Goal: Navigation & Orientation: Find specific page/section

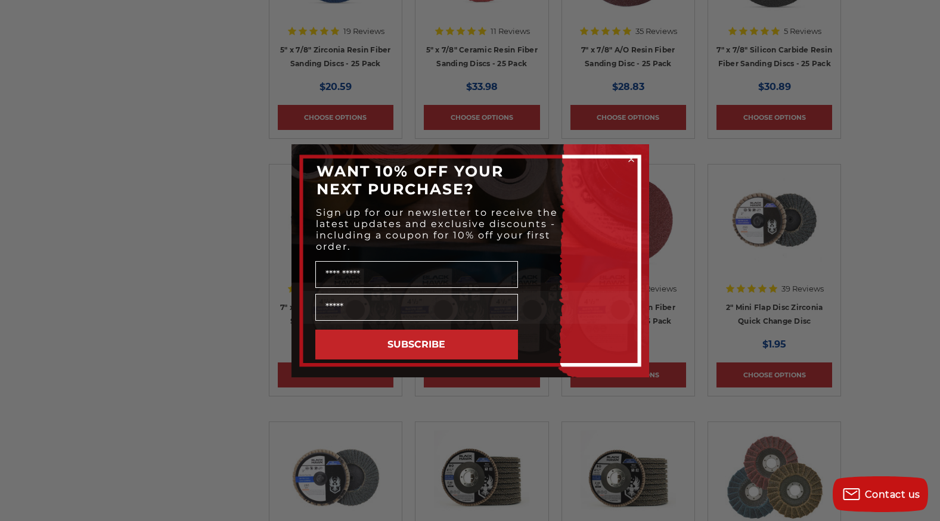
scroll to position [1669, 0]
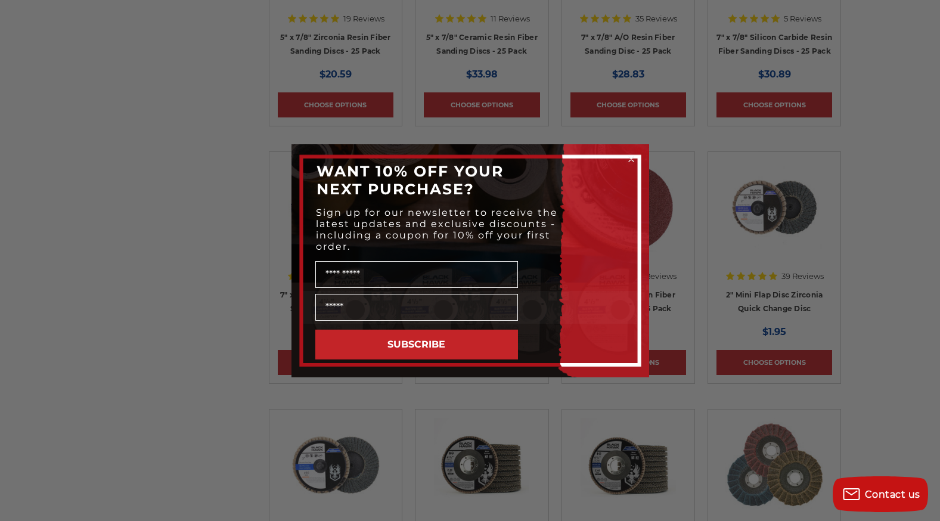
click at [632, 160] on icon "Close dialog" at bounding box center [631, 159] width 12 height 12
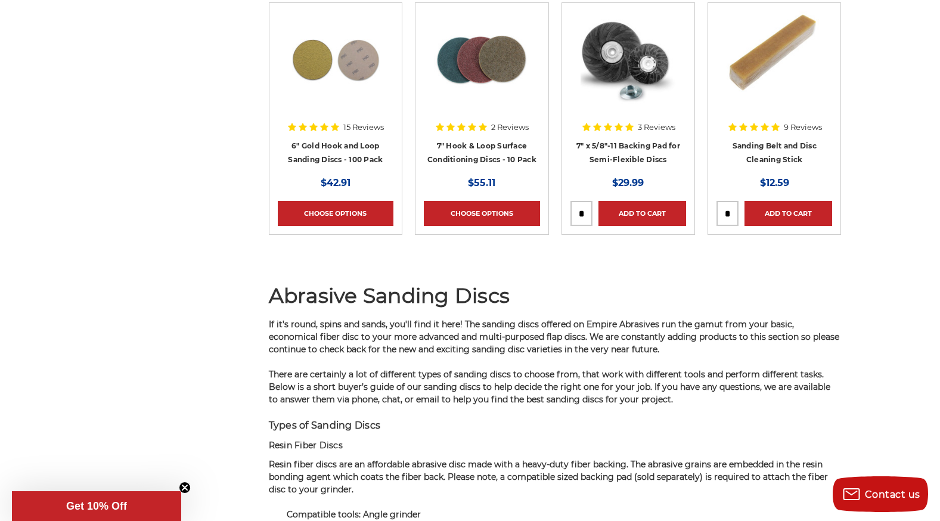
scroll to position [6675, 0]
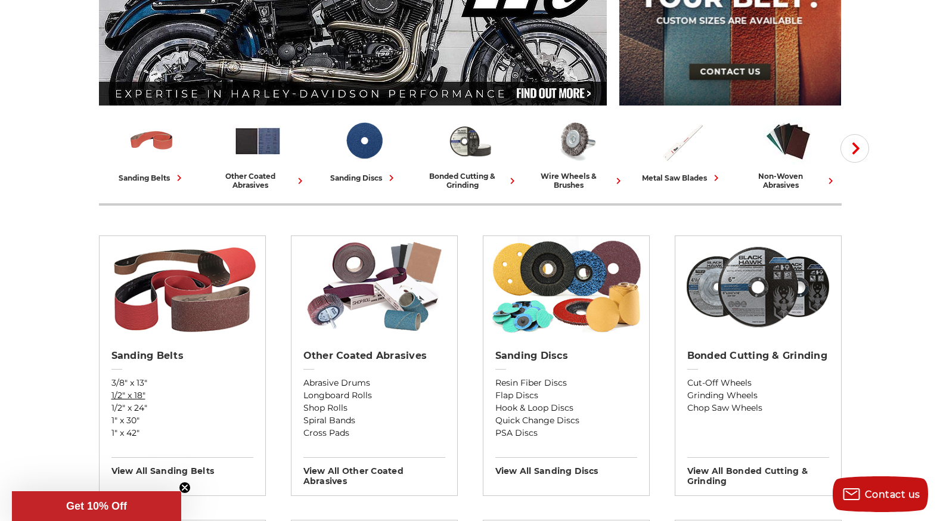
scroll to position [179, 0]
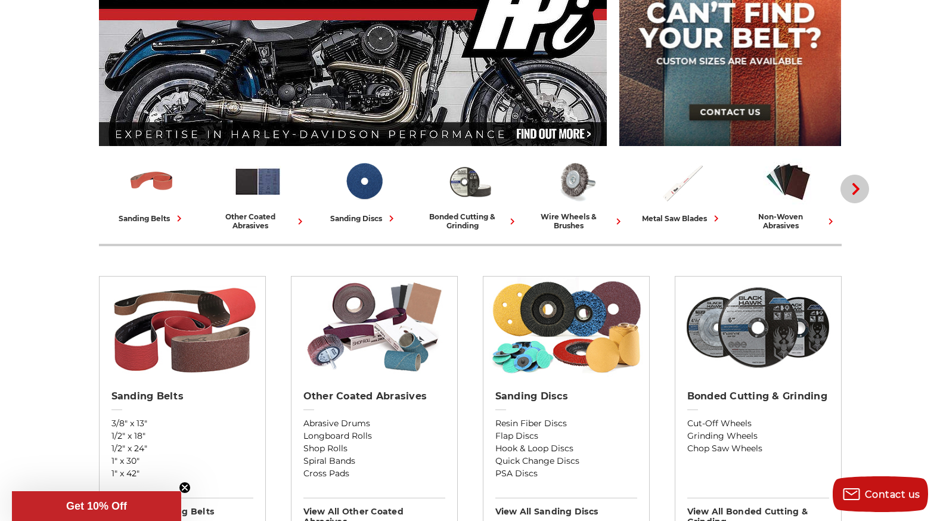
click at [854, 189] on icon "button" at bounding box center [856, 189] width 12 height 12
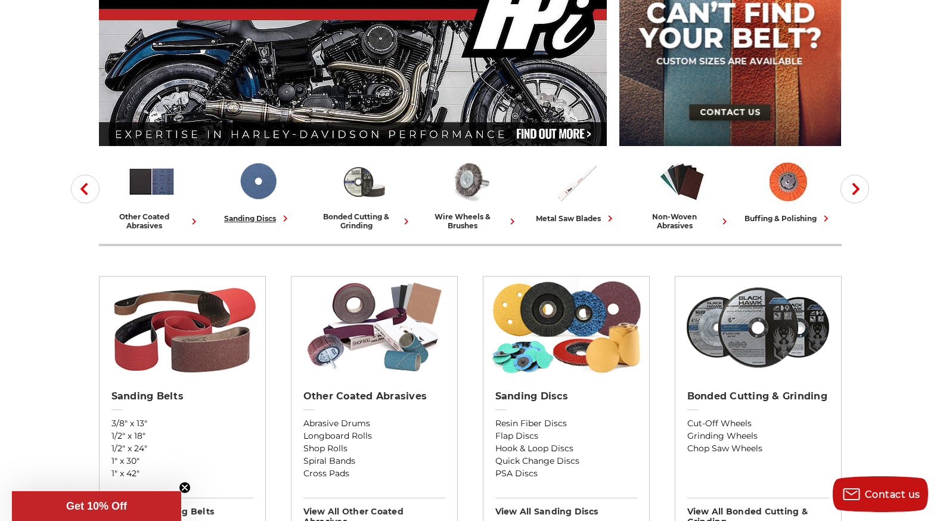
click at [247, 180] on img at bounding box center [257, 181] width 49 height 49
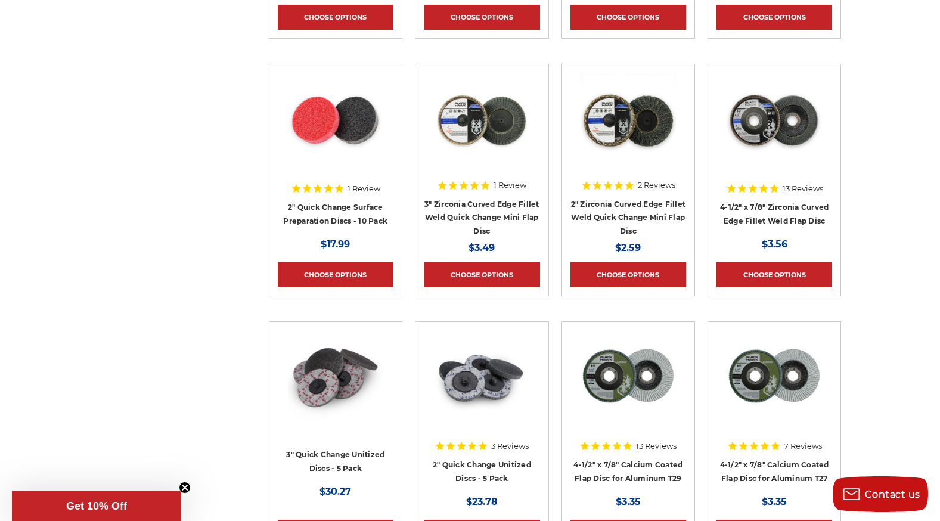
scroll to position [2801, 0]
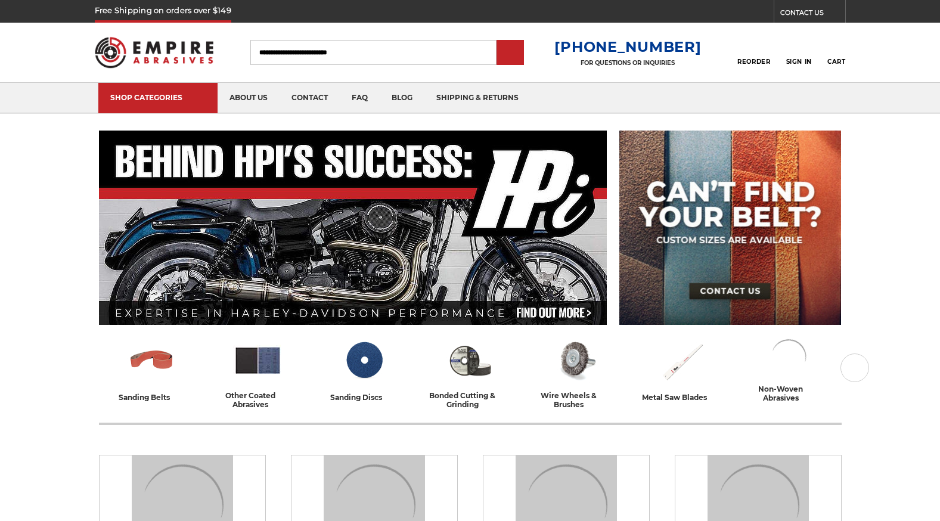
scroll to position [179, 0]
